Goal: Find specific page/section: Find specific page/section

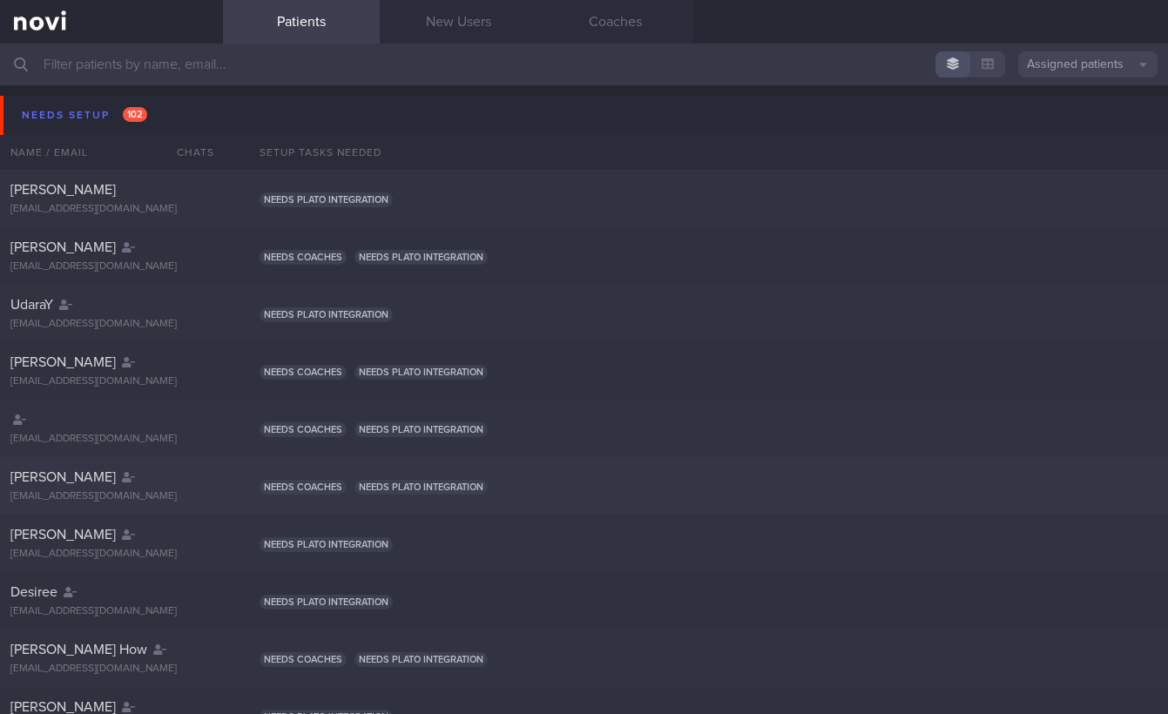
click at [134, 482] on div "[PERSON_NAME]" at bounding box center [109, 477] width 198 height 17
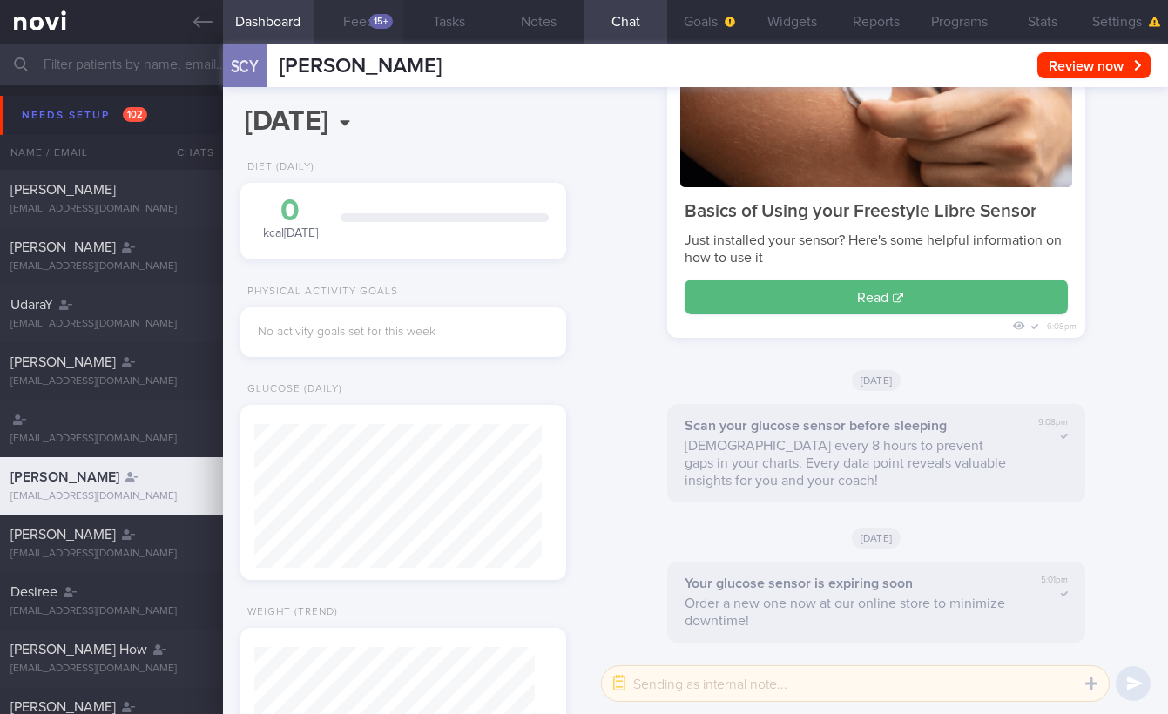
scroll to position [140, 281]
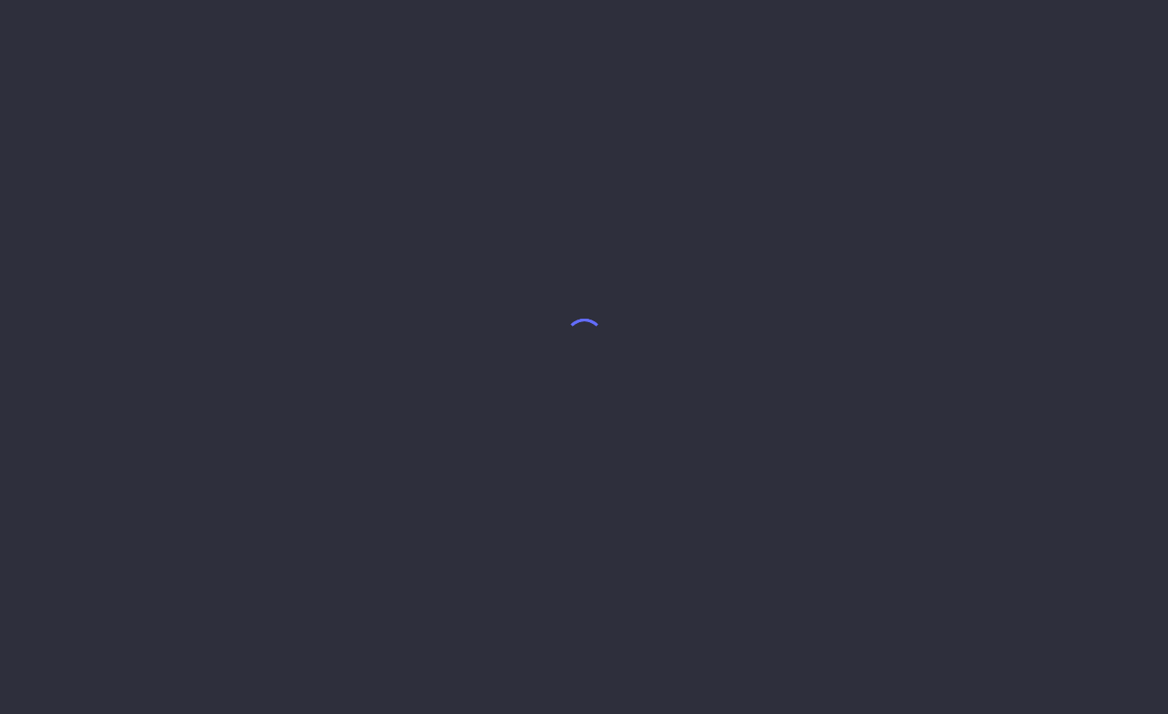
select select "8"
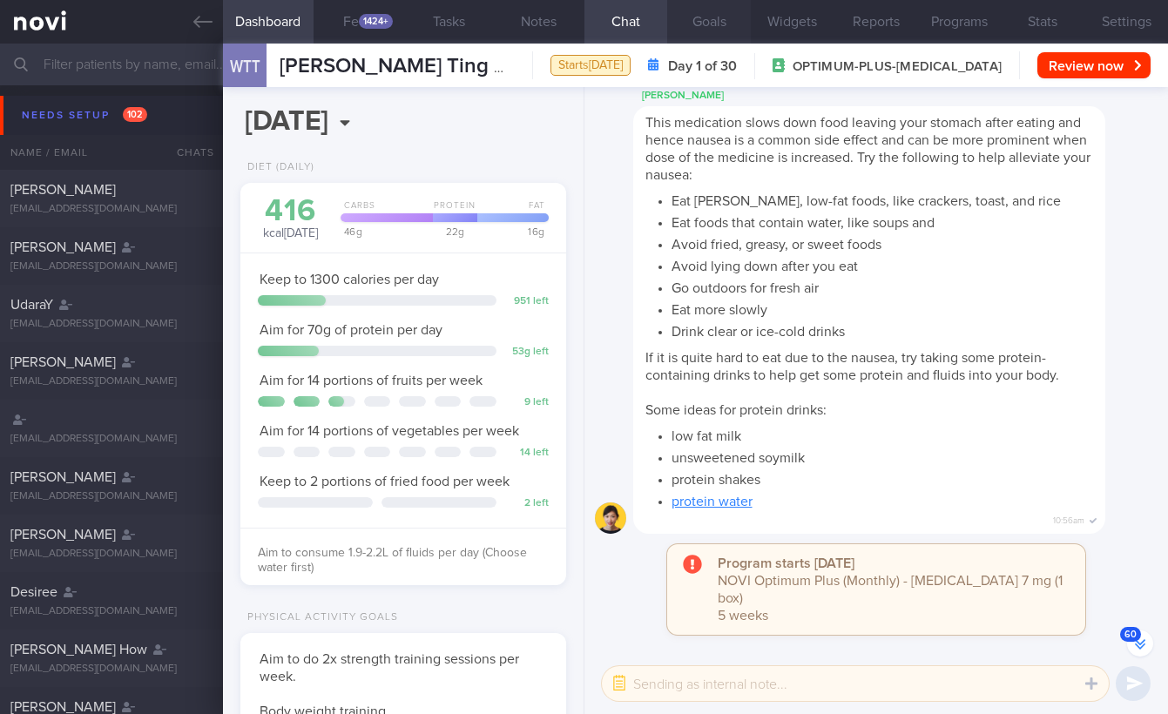
scroll to position [-90, 0]
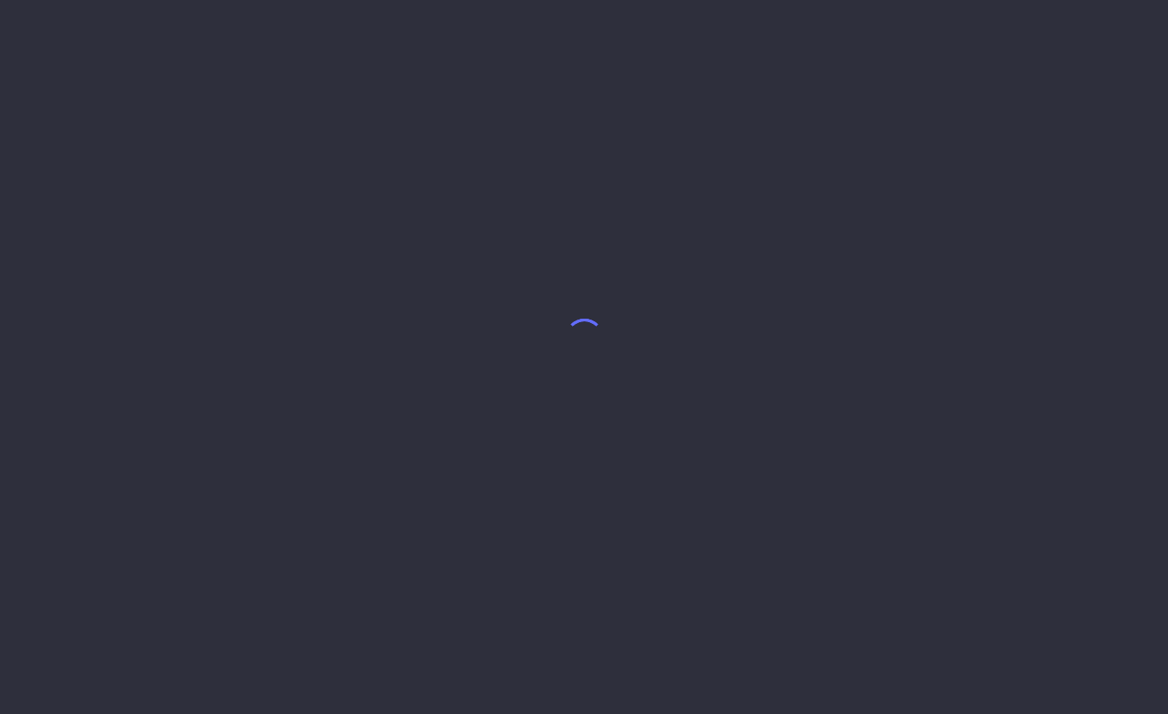
select select "8"
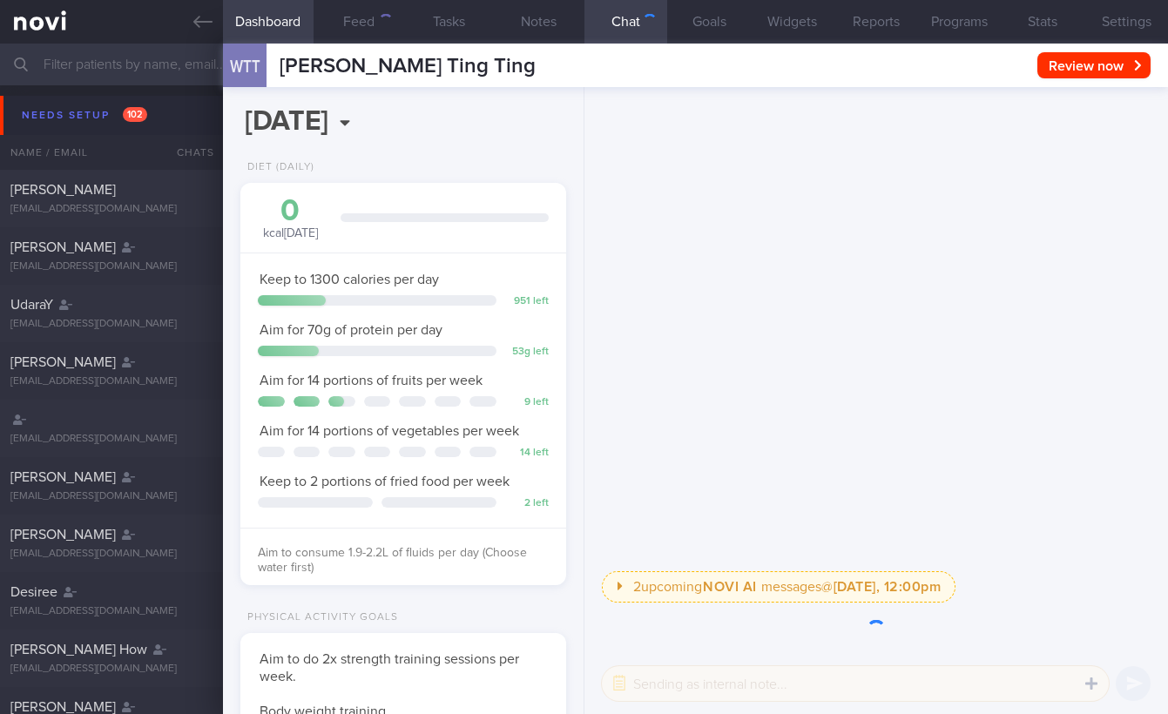
scroll to position [166, 281]
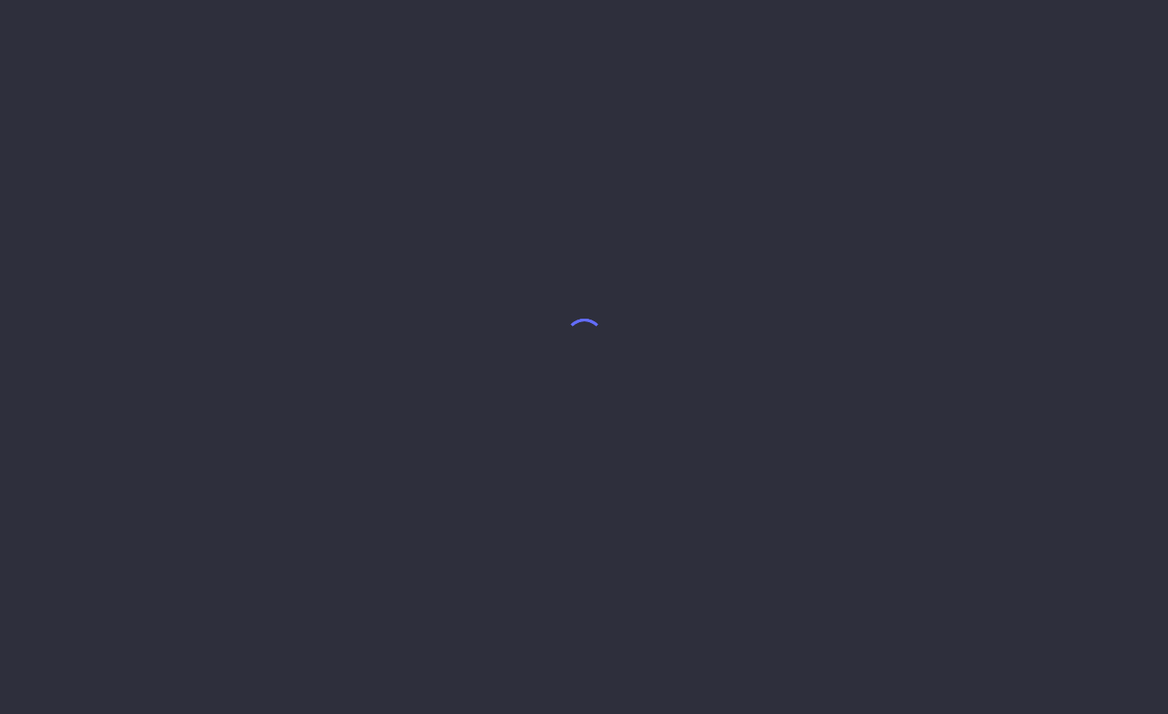
select select "8"
